Goal: Task Accomplishment & Management: Use online tool/utility

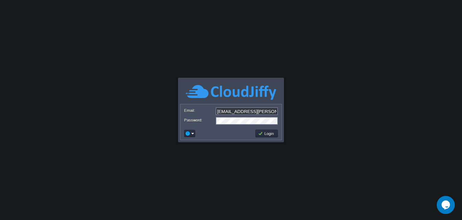
click at [252, 112] on input "[EMAIL_ADDRESS][PERSON_NAME][DOMAIN_NAME]" at bounding box center [247, 111] width 62 height 8
type input "[EMAIL_ADDRESS][DOMAIN_NAME]"
click at [267, 134] on button "Login" at bounding box center [266, 133] width 17 height 5
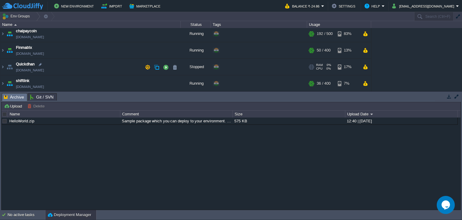
scroll to position [36, 0]
click at [2, 51] on img at bounding box center [2, 50] width 5 height 16
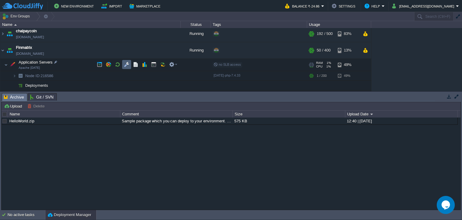
click at [126, 64] on button "button" at bounding box center [126, 64] width 5 height 5
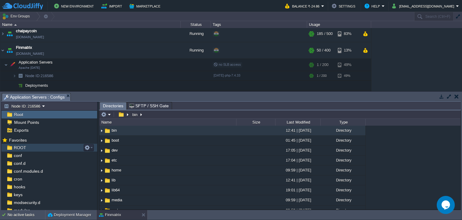
click at [20, 147] on span "ROOT" at bounding box center [20, 147] width 14 height 5
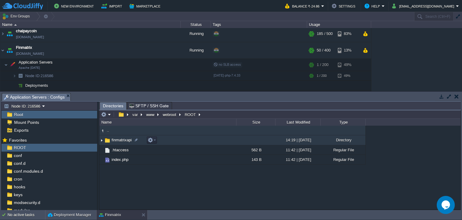
click at [113, 139] on span "finmatrixapi" at bounding box center [122, 139] width 22 height 5
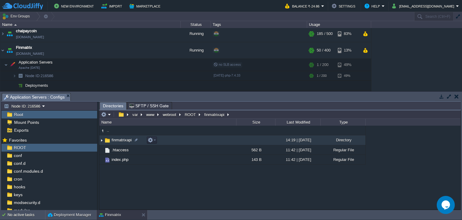
click at [113, 139] on span "finmatrixapi" at bounding box center [122, 139] width 22 height 5
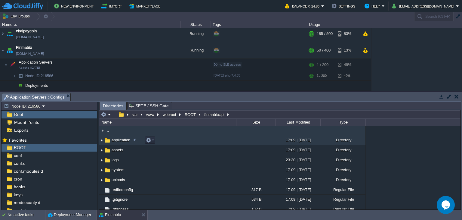
click at [120, 141] on span "application" at bounding box center [121, 139] width 20 height 5
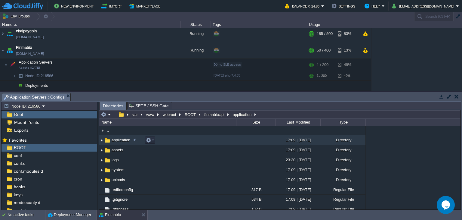
click at [123, 140] on span "application" at bounding box center [121, 139] width 20 height 5
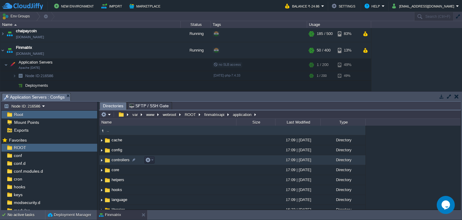
click at [115, 161] on span "controllers" at bounding box center [121, 159] width 20 height 5
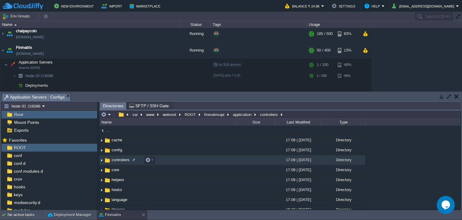
click at [115, 161] on span "controllers" at bounding box center [121, 159] width 20 height 5
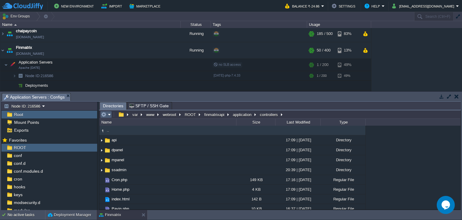
click at [108, 115] on em at bounding box center [106, 114] width 10 height 5
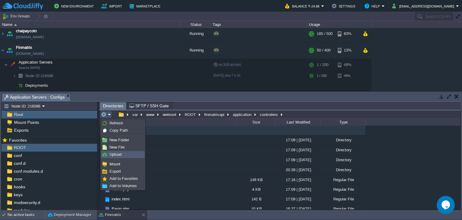
click at [122, 155] on link "Upload" at bounding box center [122, 154] width 43 height 7
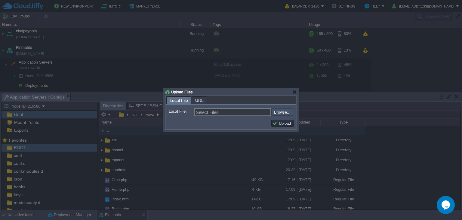
click at [286, 111] on input "file" at bounding box center [255, 111] width 76 height 7
type input "C:\fakepath\Cron.php"
type input "Cron.php"
click at [284, 122] on button "Upload" at bounding box center [283, 122] width 20 height 5
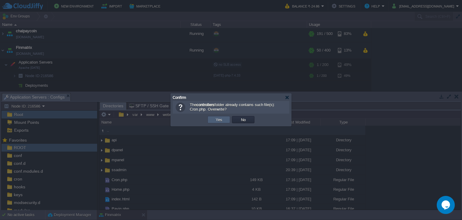
click at [210, 120] on td "Yes" at bounding box center [219, 119] width 23 height 7
